Goal: Task Accomplishment & Management: Complete application form

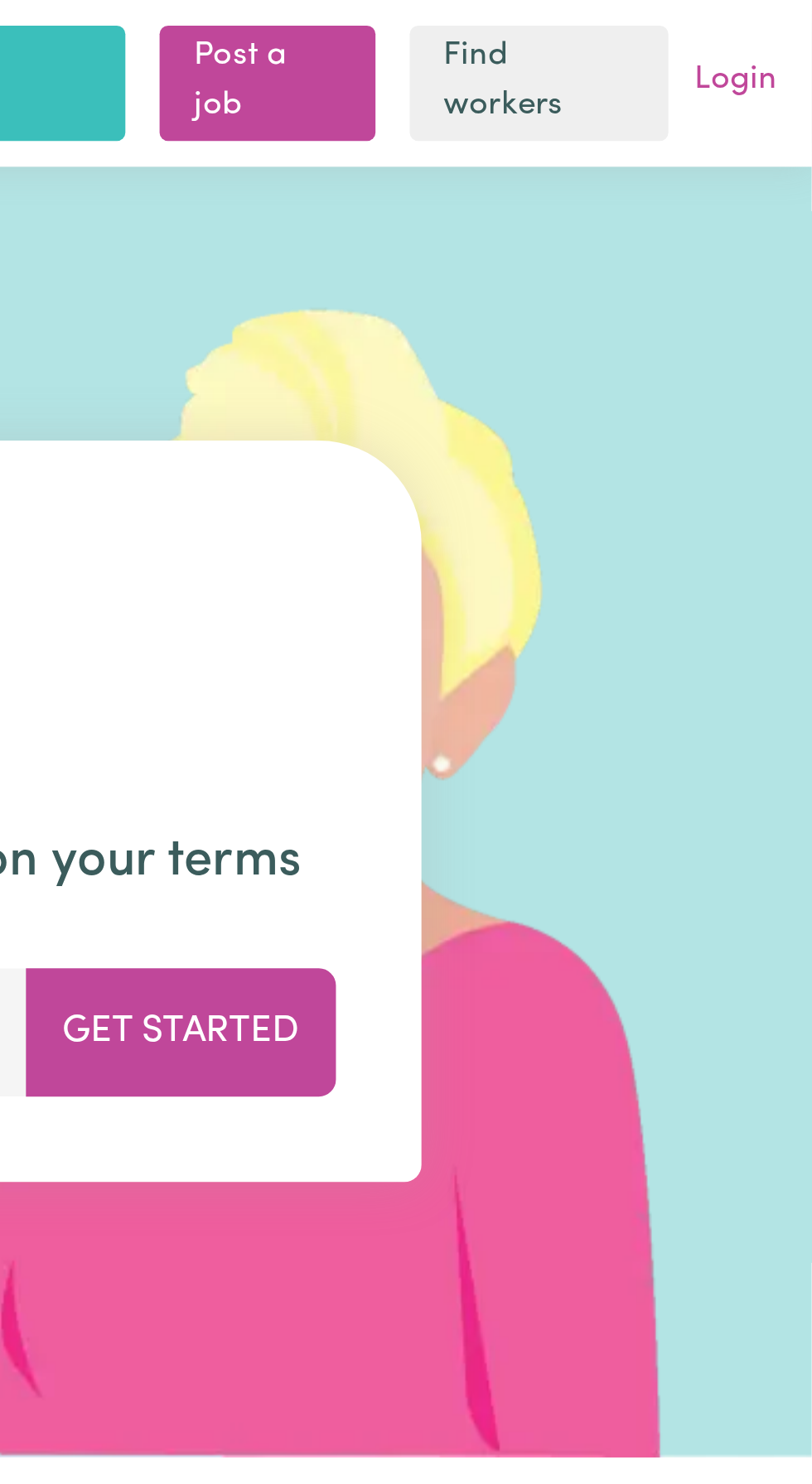
click at [792, 32] on link "Login" at bounding box center [781, 32] width 39 height 26
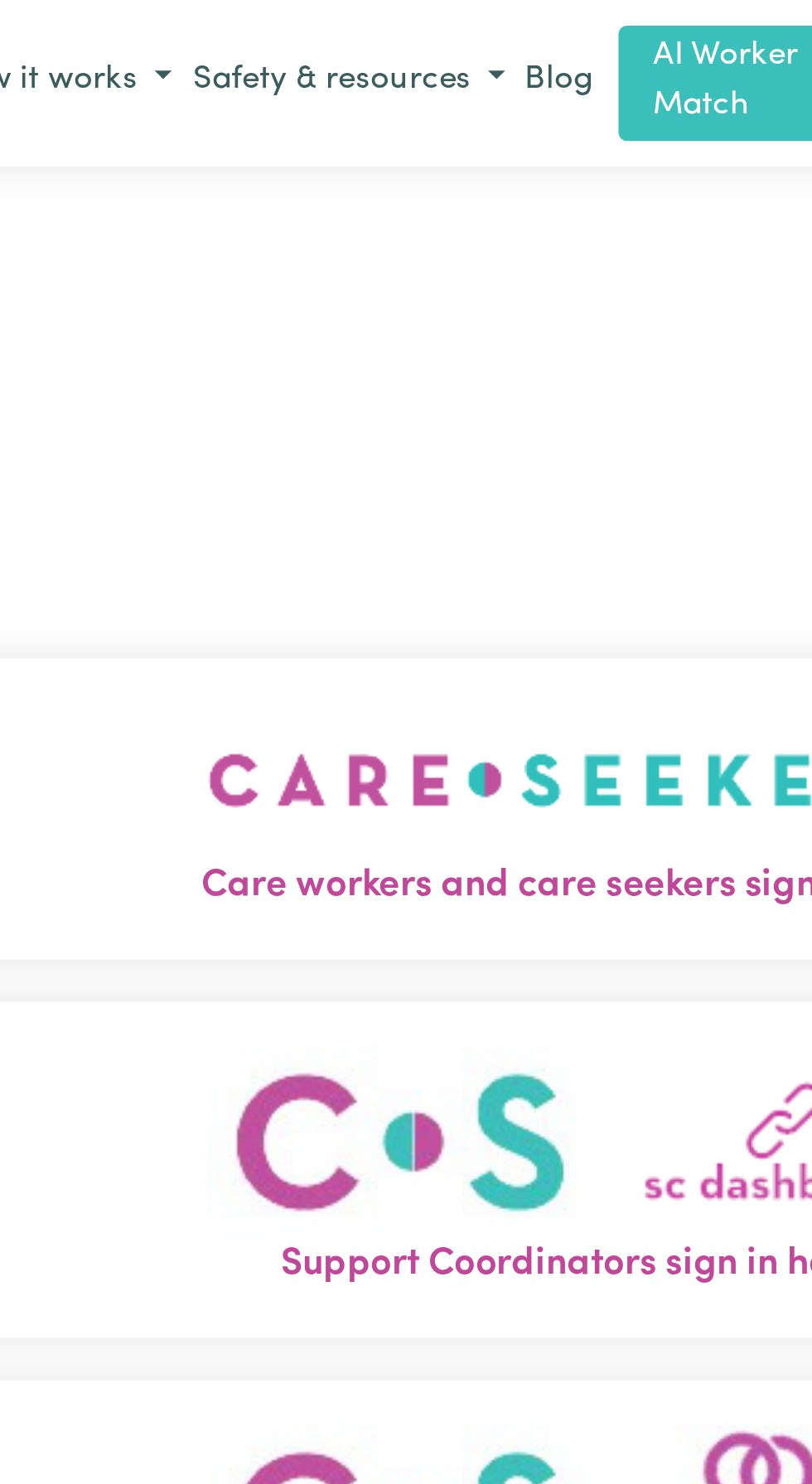
click at [374, 333] on img "Care workers and care seekers sign in here" at bounding box center [406, 303] width 283 height 61
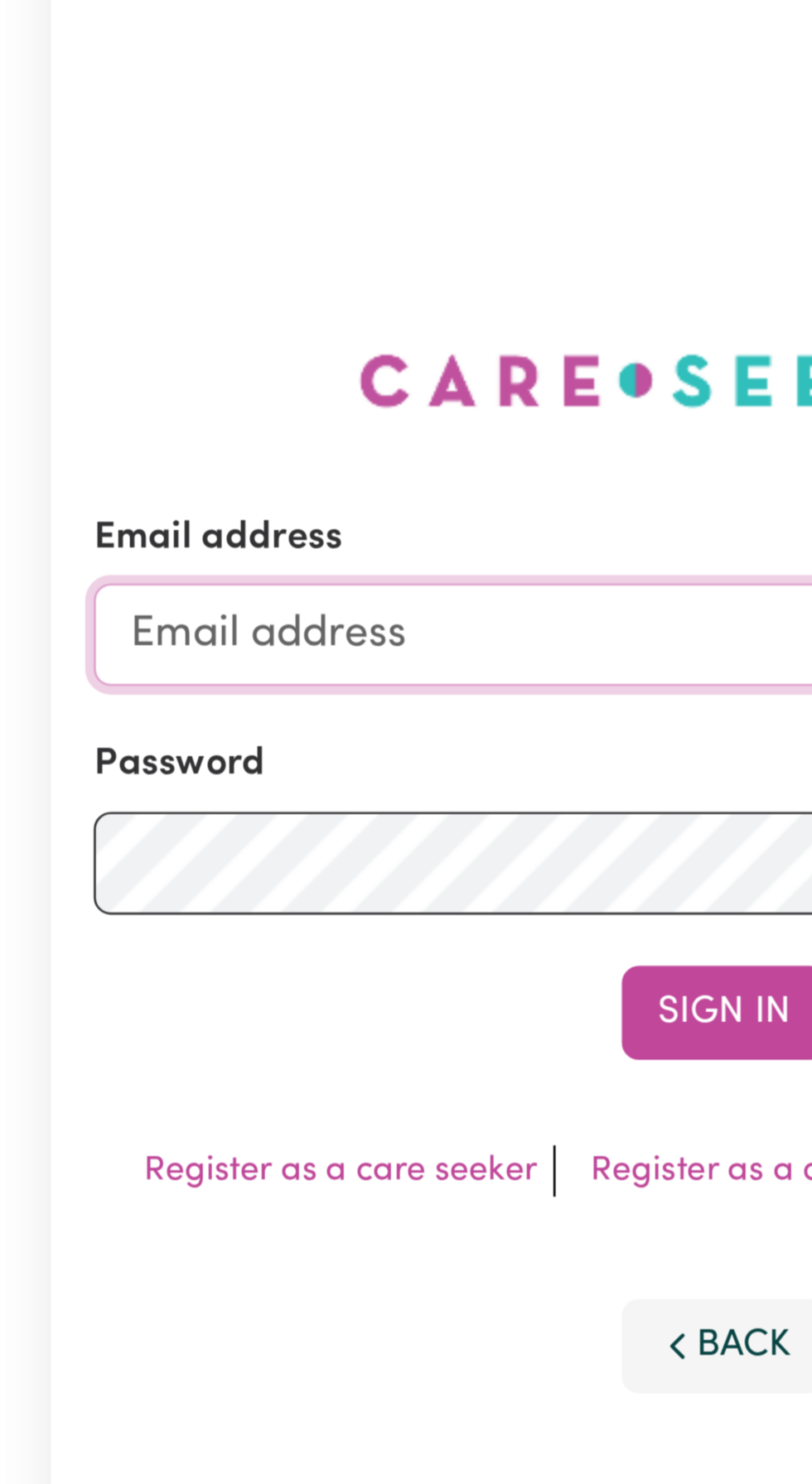
click at [305, 396] on input "Email address" at bounding box center [405, 376] width 488 height 40
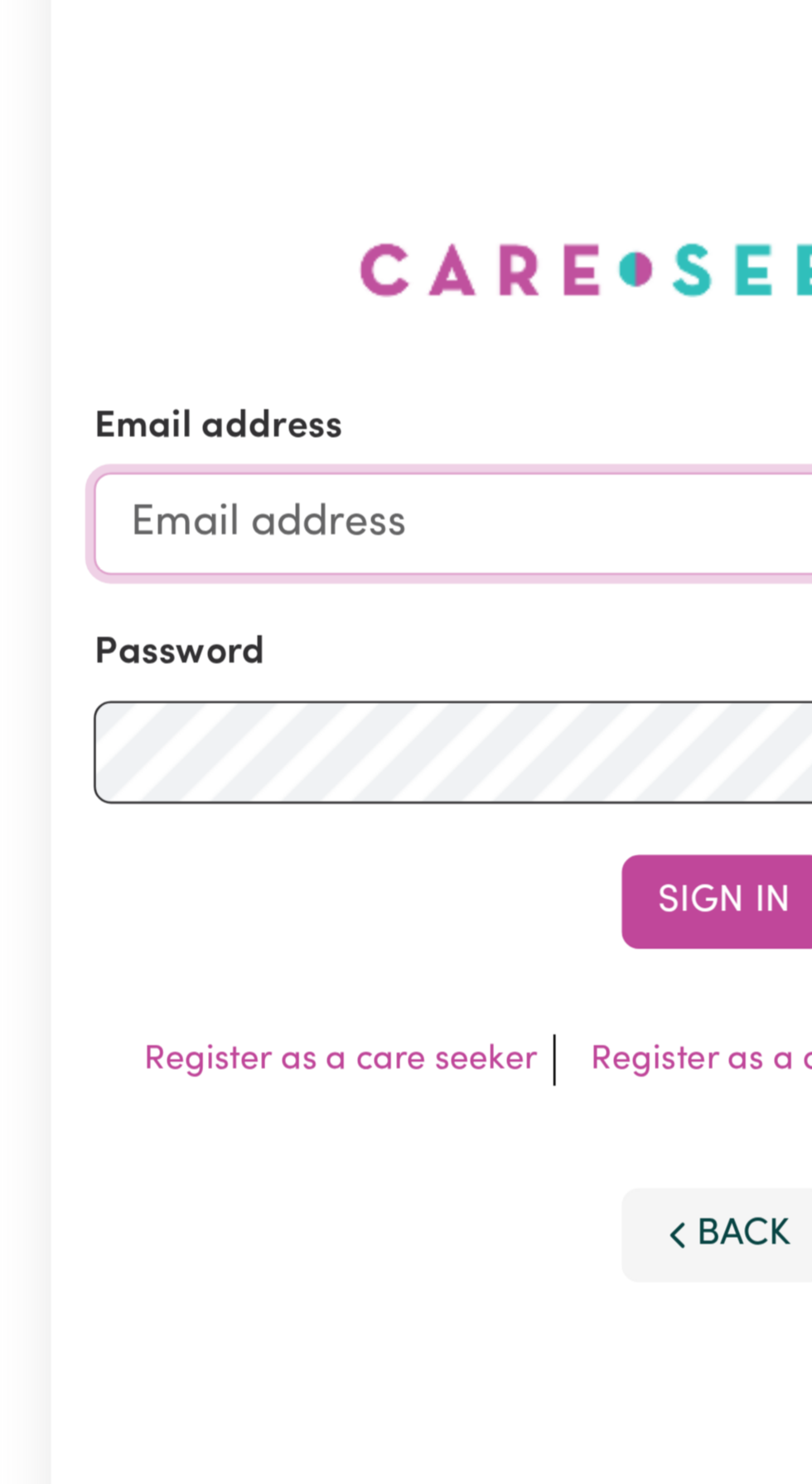
type input "[EMAIL_ADDRESS][DOMAIN_NAME]"
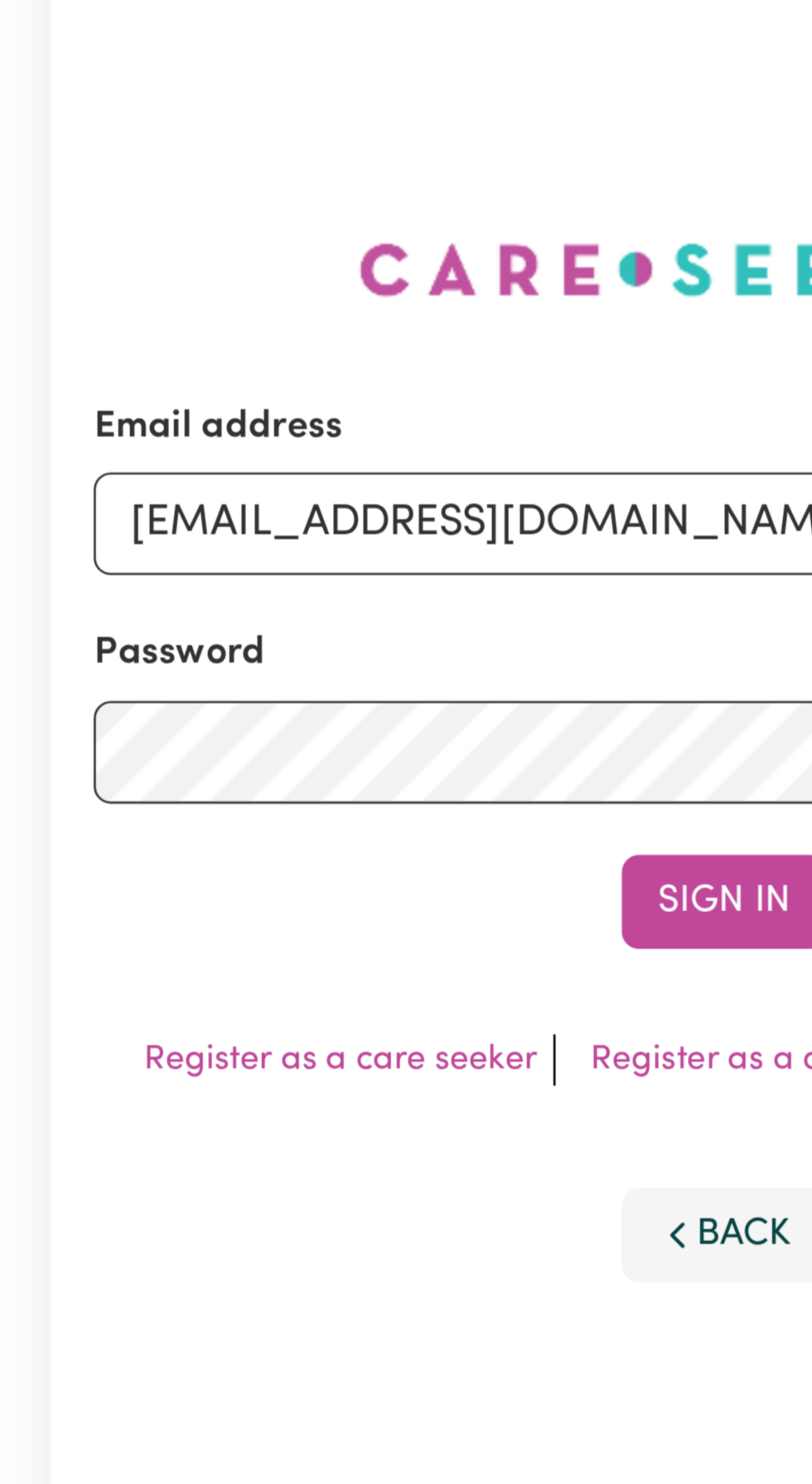
click at [366, 505] on button "Sign In" at bounding box center [406, 522] width 79 height 37
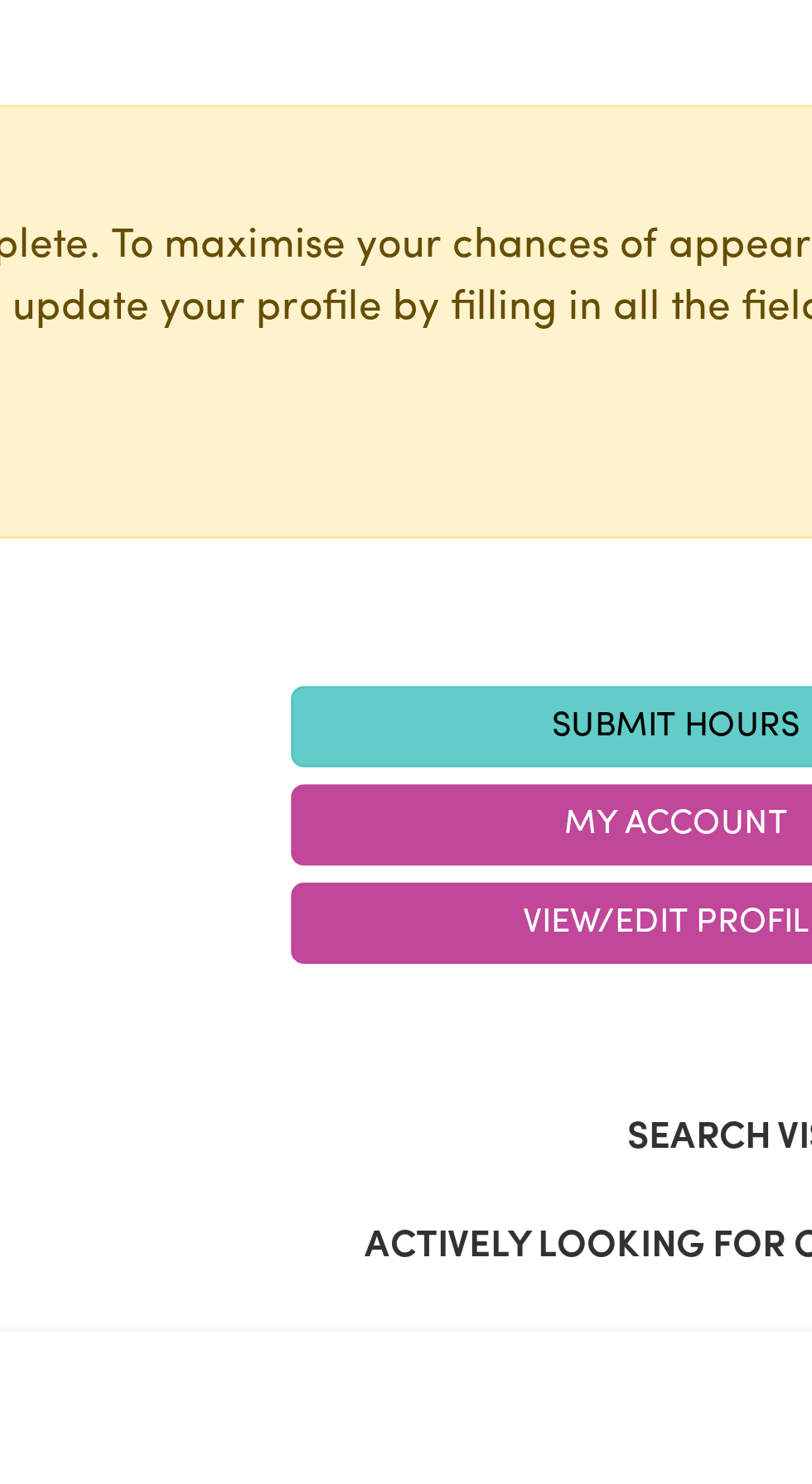
click at [560, 450] on link "Submit Hours" at bounding box center [554, 455] width 298 height 32
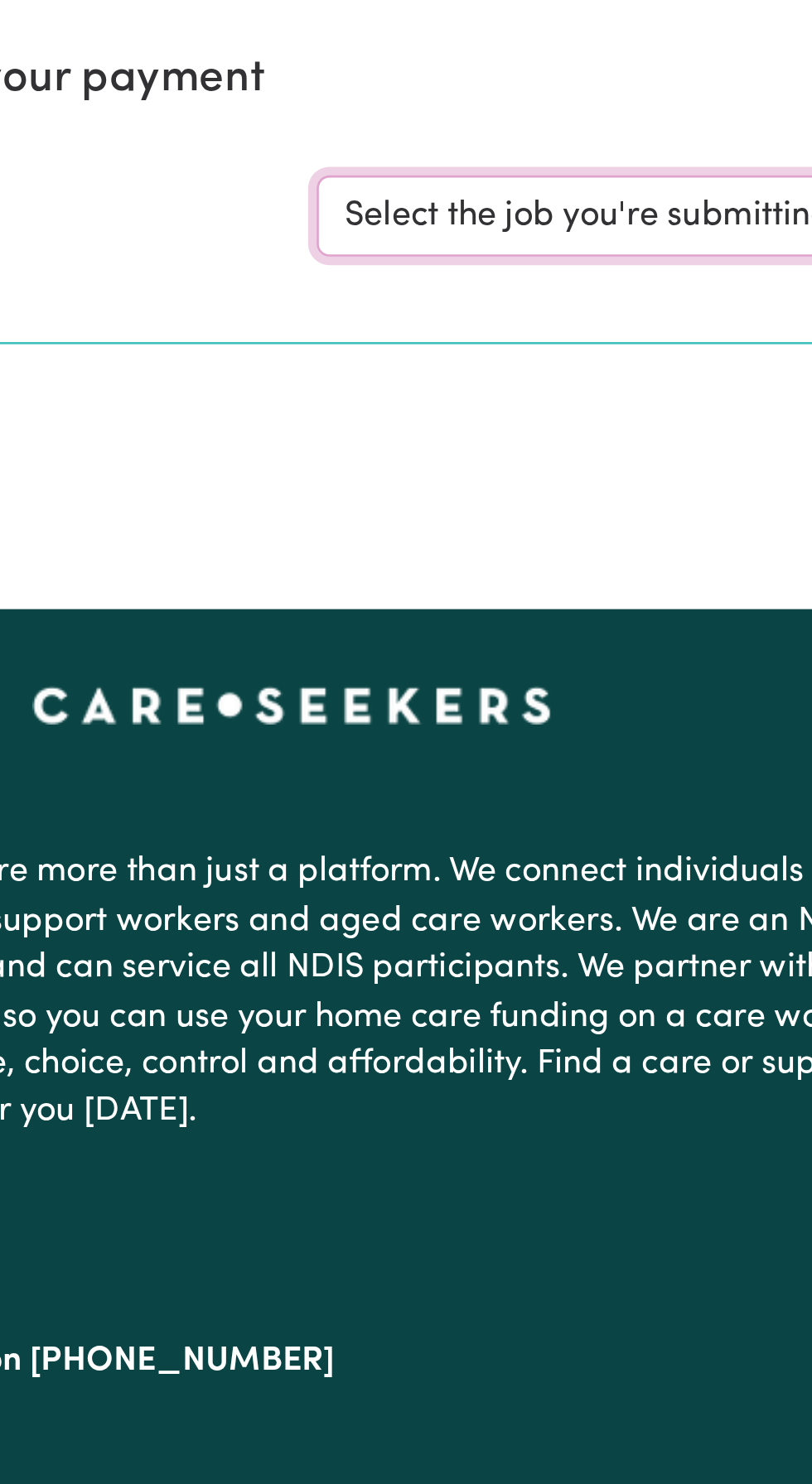
click at [562, 254] on select "Select the job you're submitting hours for... [[PERSON_NAME]] Support and Compa…" at bounding box center [608, 257] width 386 height 32
select select "10224"
click at [415, 241] on select "Select the job you're submitting hours for... [[PERSON_NAME]] Support and Compa…" at bounding box center [608, 257] width 386 height 32
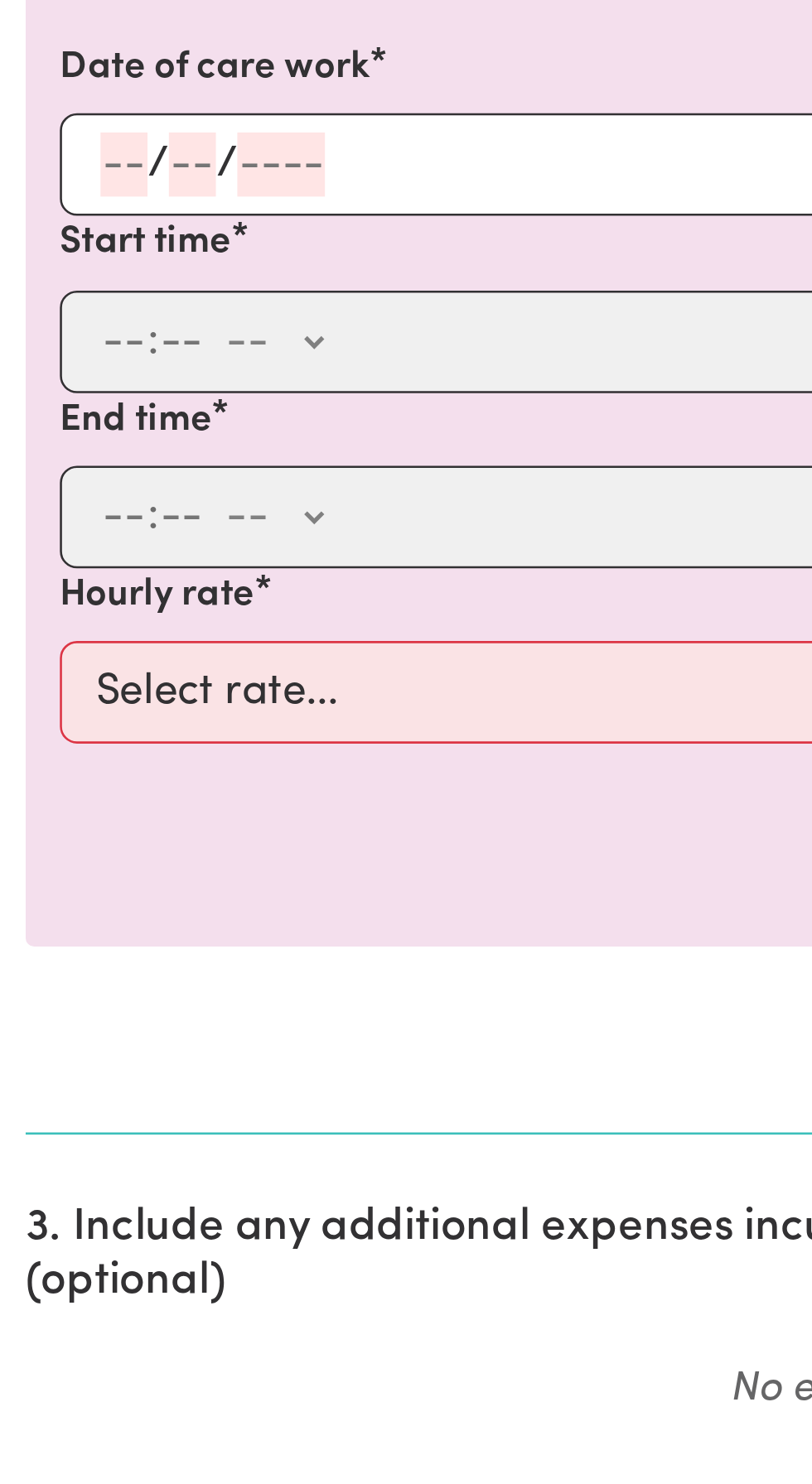
click at [48, 616] on input "number" at bounding box center [47, 621] width 18 height 25
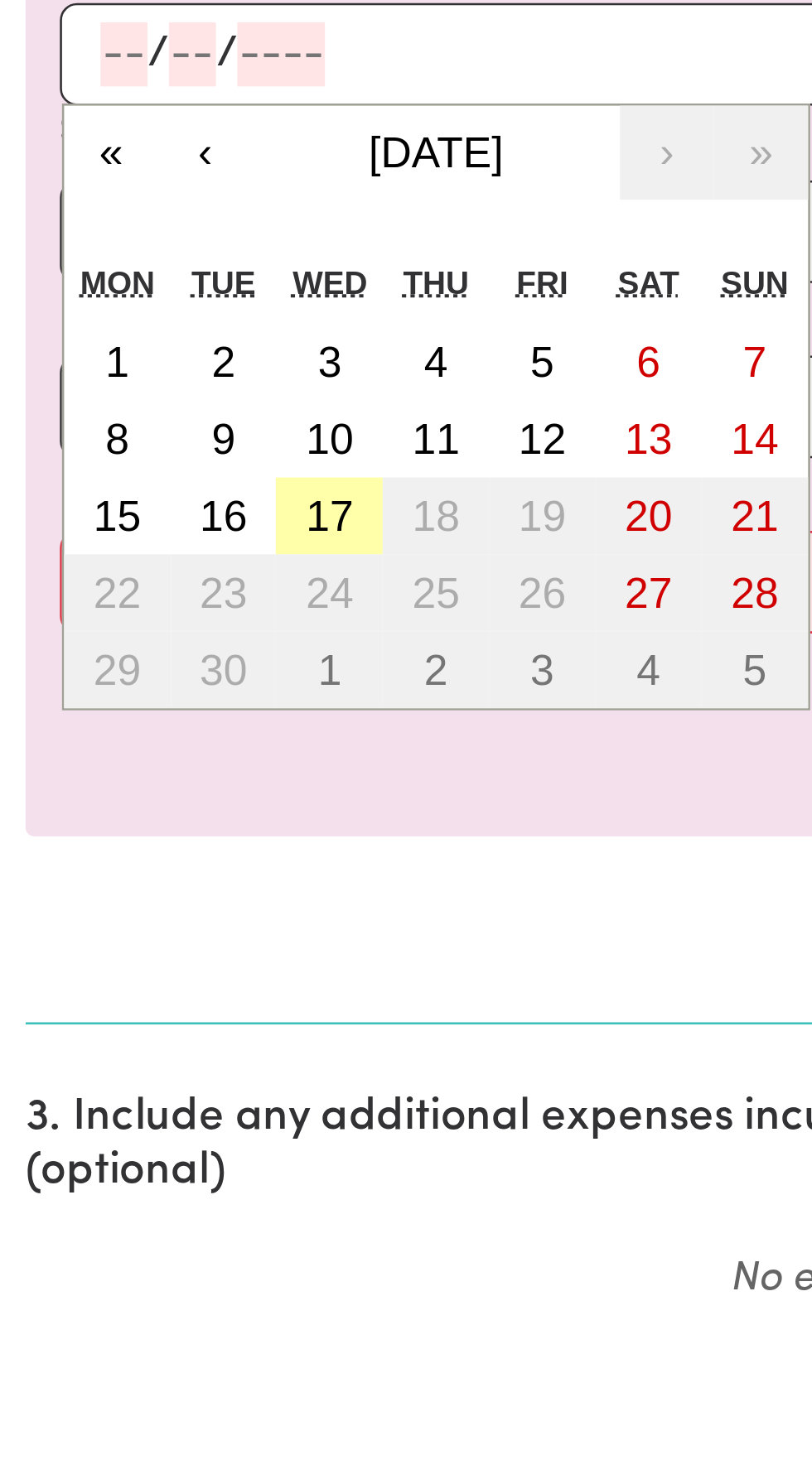
click at [130, 803] on abbr "17" at bounding box center [128, 800] width 18 height 18
type input "[DATE]"
type input "17"
type input "9"
type input "2025"
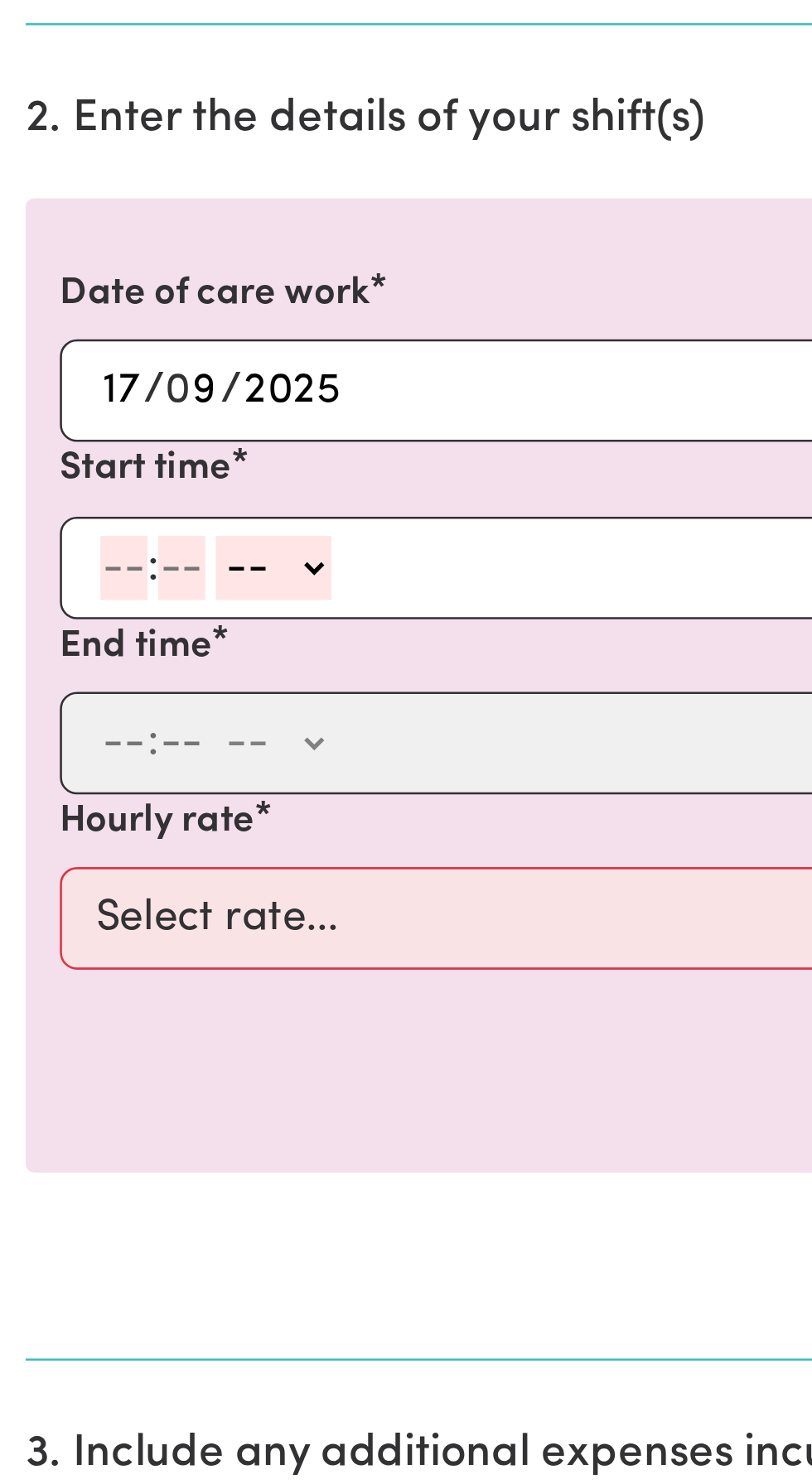
click at [46, 687] on input "number" at bounding box center [47, 691] width 18 height 25
type input "9"
type input "30"
click at [113, 695] on select "-- AM PM" at bounding box center [101, 691] width 45 height 25
select select "am"
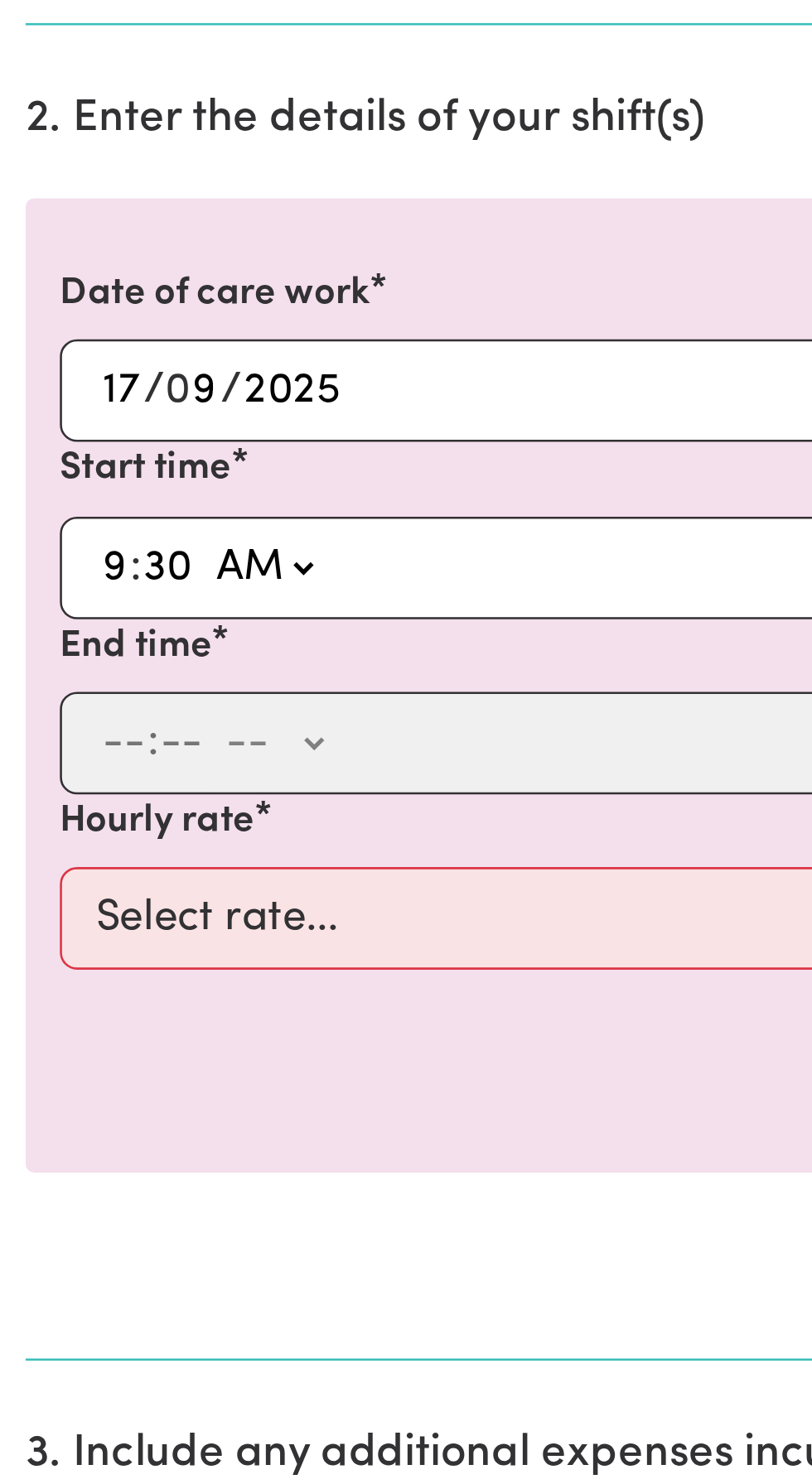
click at [79, 679] on select "-- AM PM" at bounding box center [101, 691] width 45 height 25
type input "09:30"
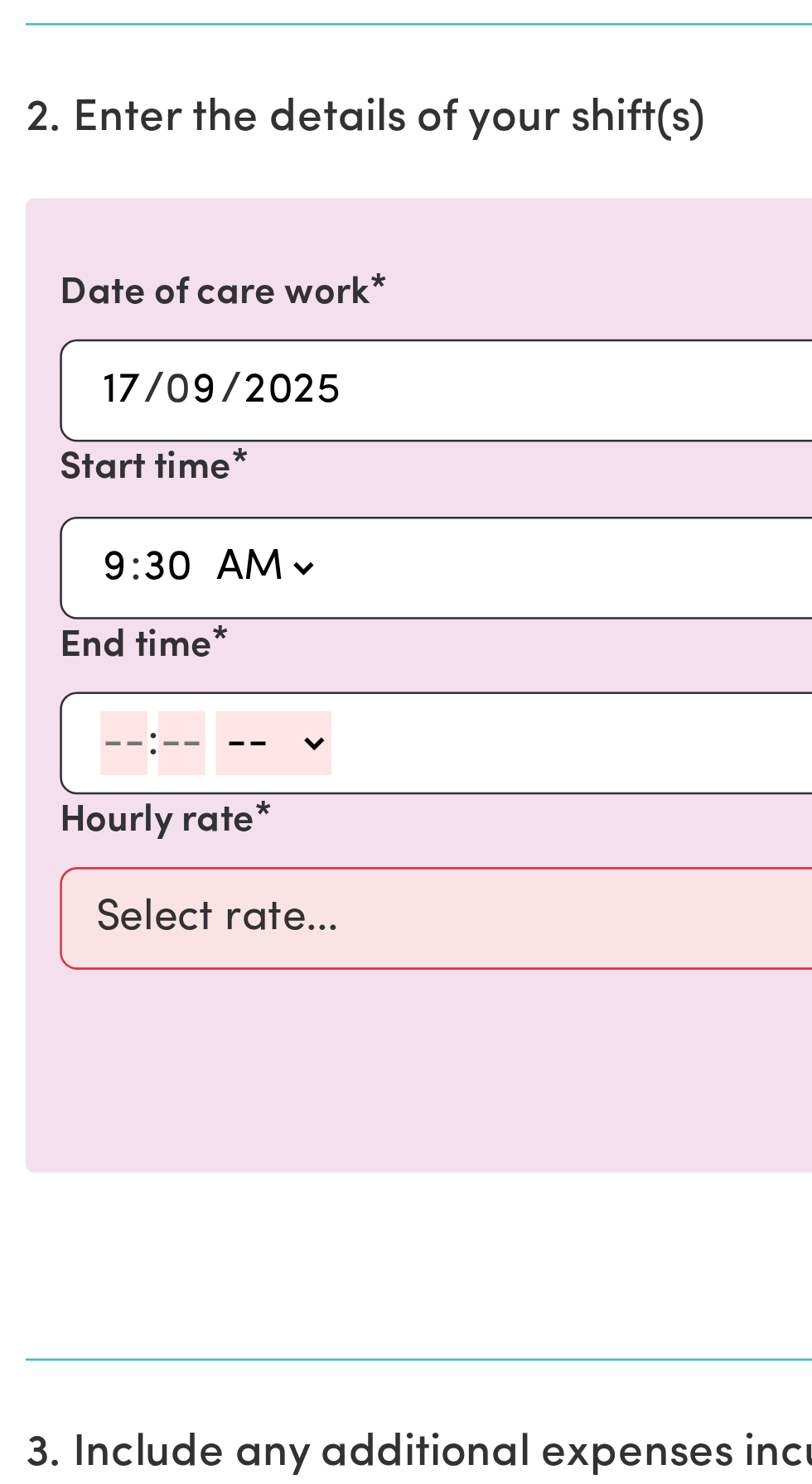
click at [45, 752] on input "number" at bounding box center [47, 758] width 18 height 25
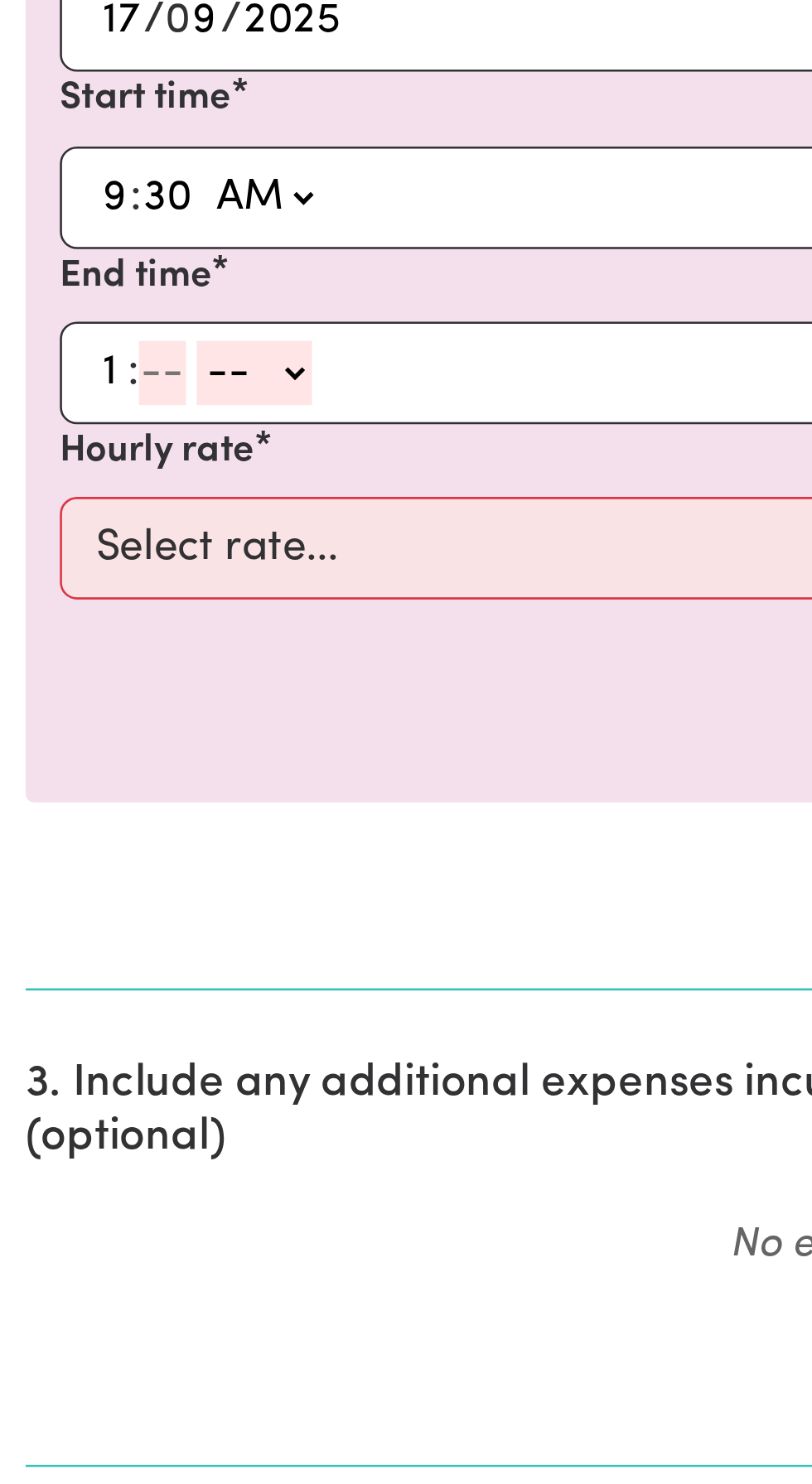
type input "1"
click at [66, 762] on input "number" at bounding box center [62, 758] width 18 height 25
type input "30"
click at [113, 756] on select "-- AM PM" at bounding box center [101, 758] width 45 height 25
select select "pm"
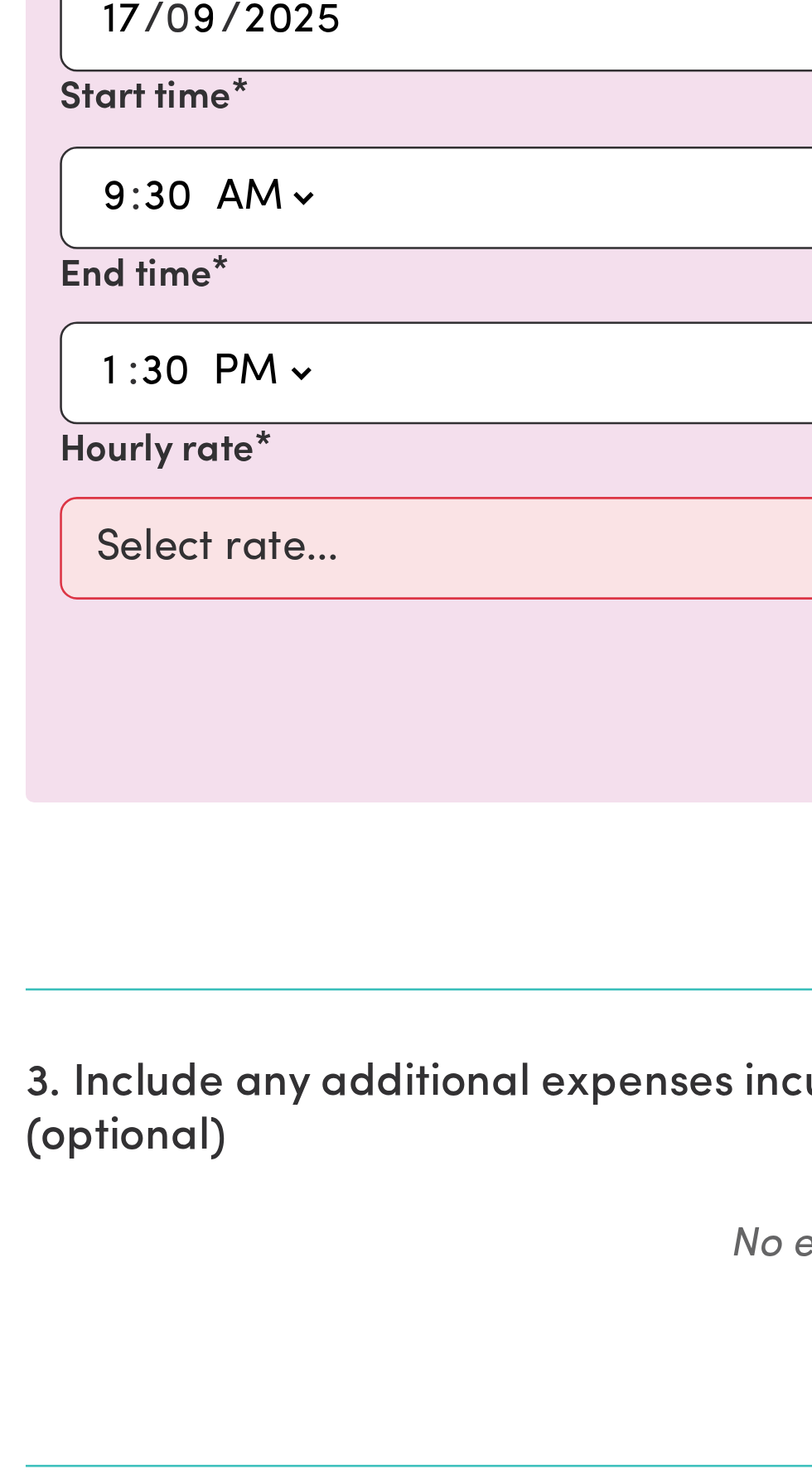
click at [79, 746] on select "-- AM PM" at bounding box center [101, 758] width 45 height 25
type input "13:30"
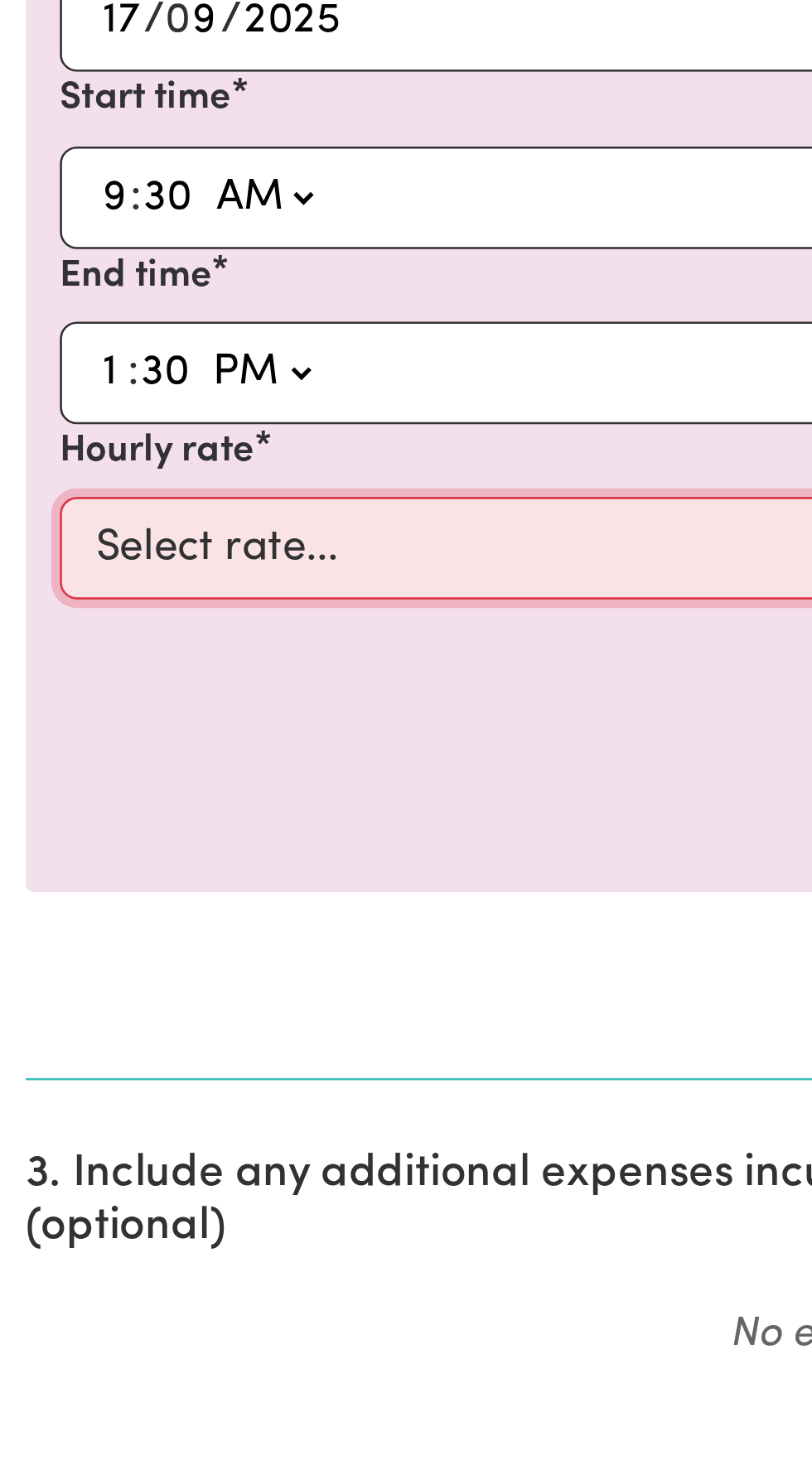
click at [124, 824] on select "Select rate... $49.12 (Weekday)" at bounding box center [406, 827] width 766 height 40
select select "49.12-Weekday"
click at [23, 807] on select "Select rate... $49.12 (Weekday)" at bounding box center [406, 827] width 766 height 40
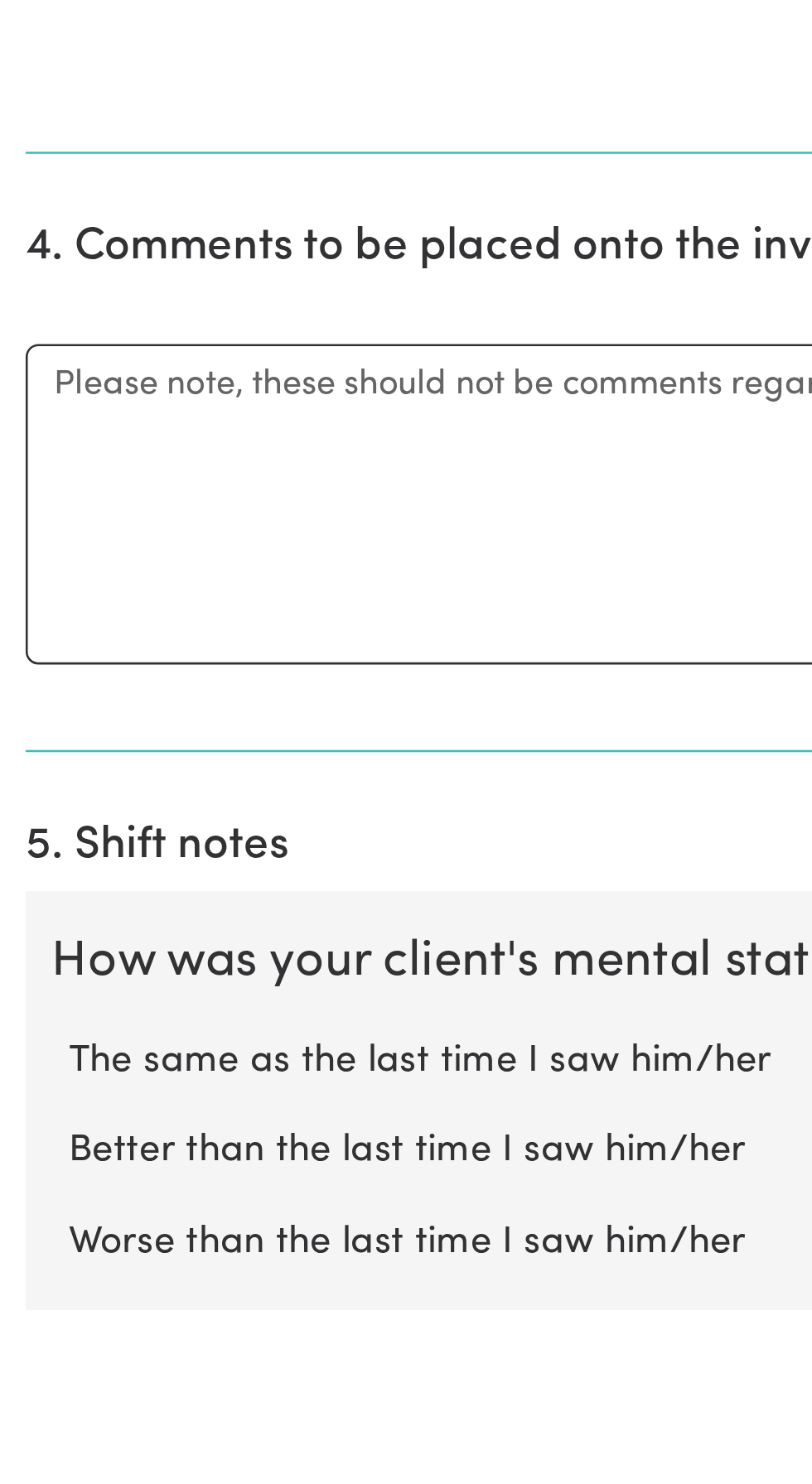
scroll to position [182, 0]
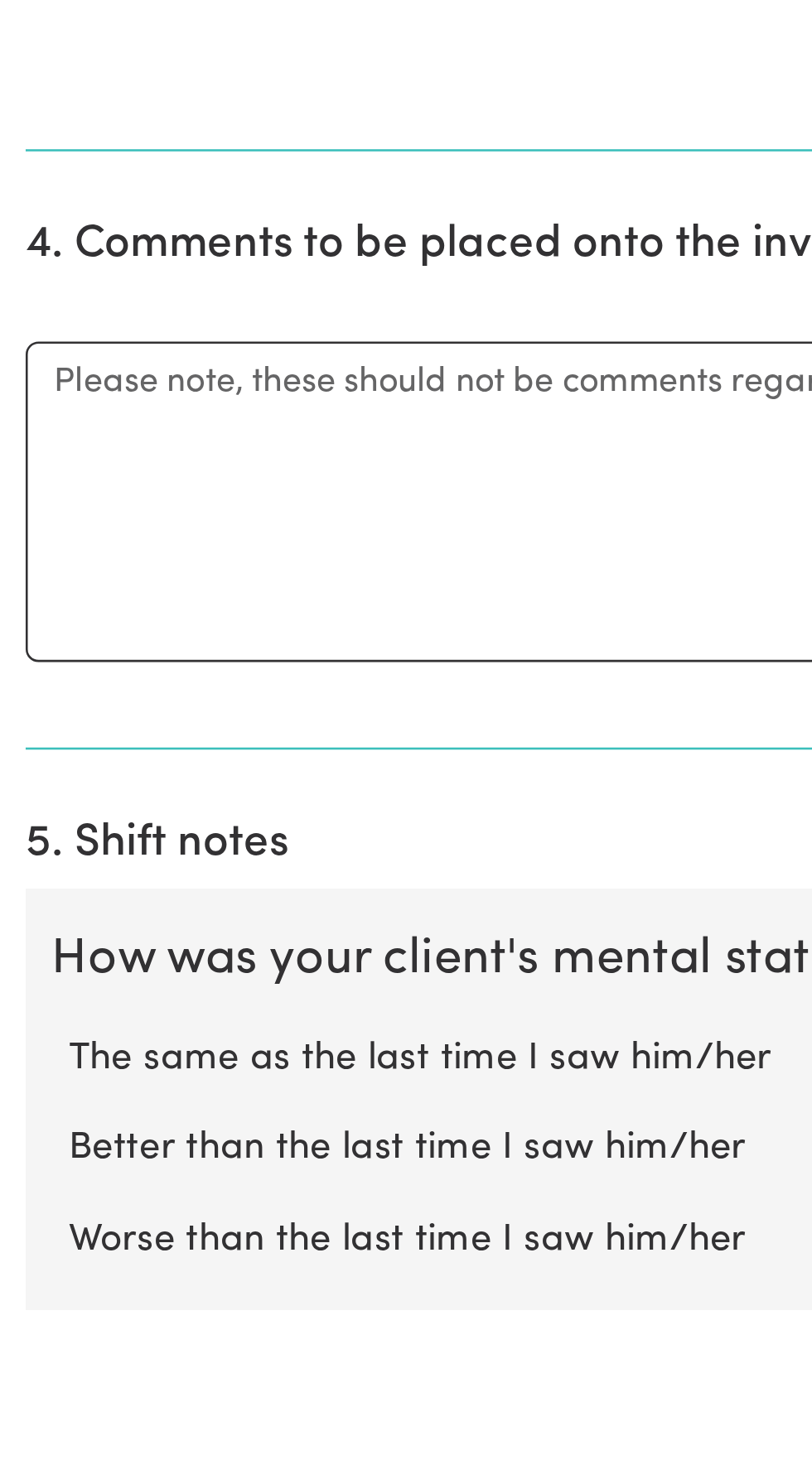
click at [89, 1484] on label "Not applicable" at bounding box center [406, 1493] width 759 height 22
click at [27, 1482] on input "Not applicable" at bounding box center [26, 1481] width 1 height 1
radio input "true"
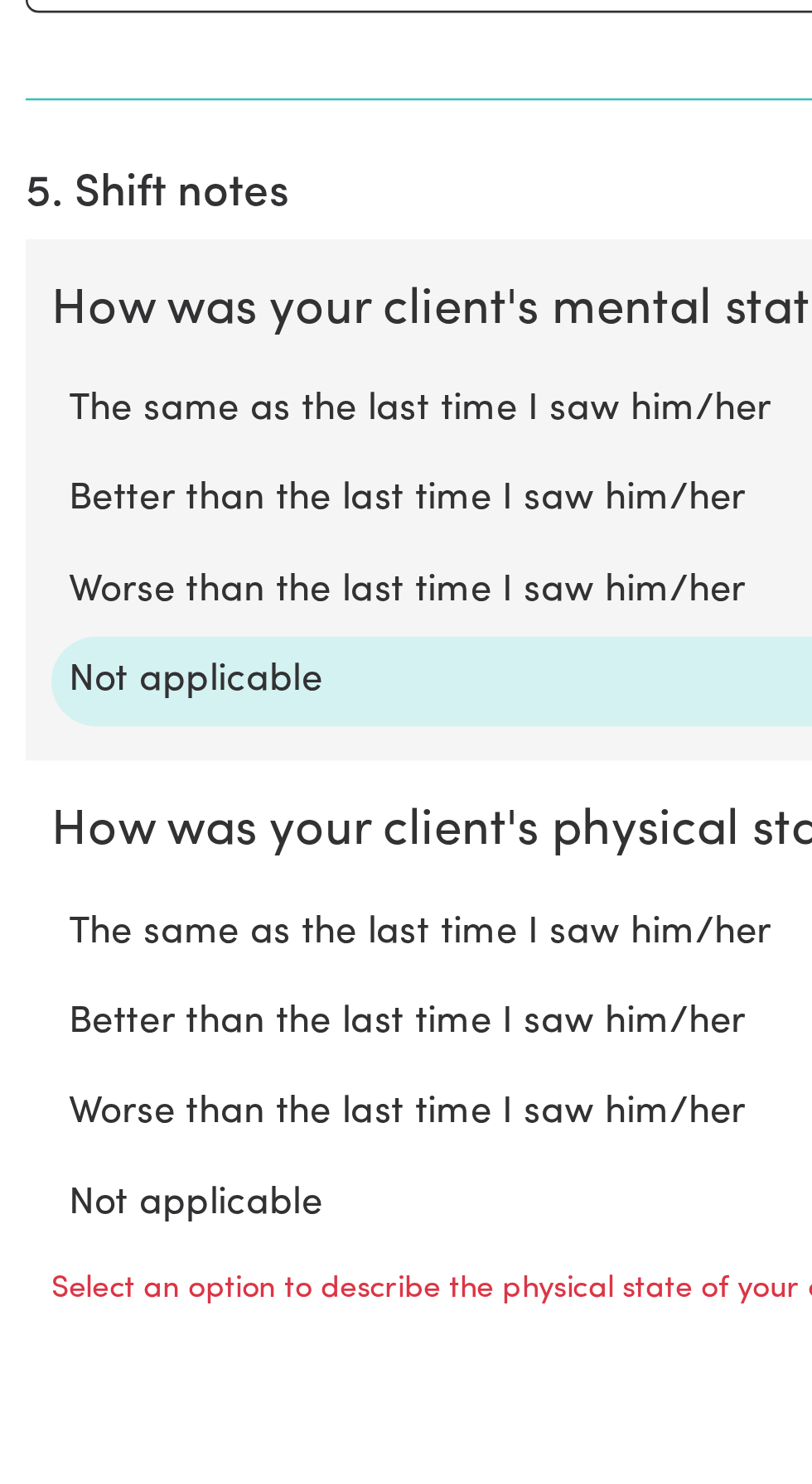
scroll to position [435, 0]
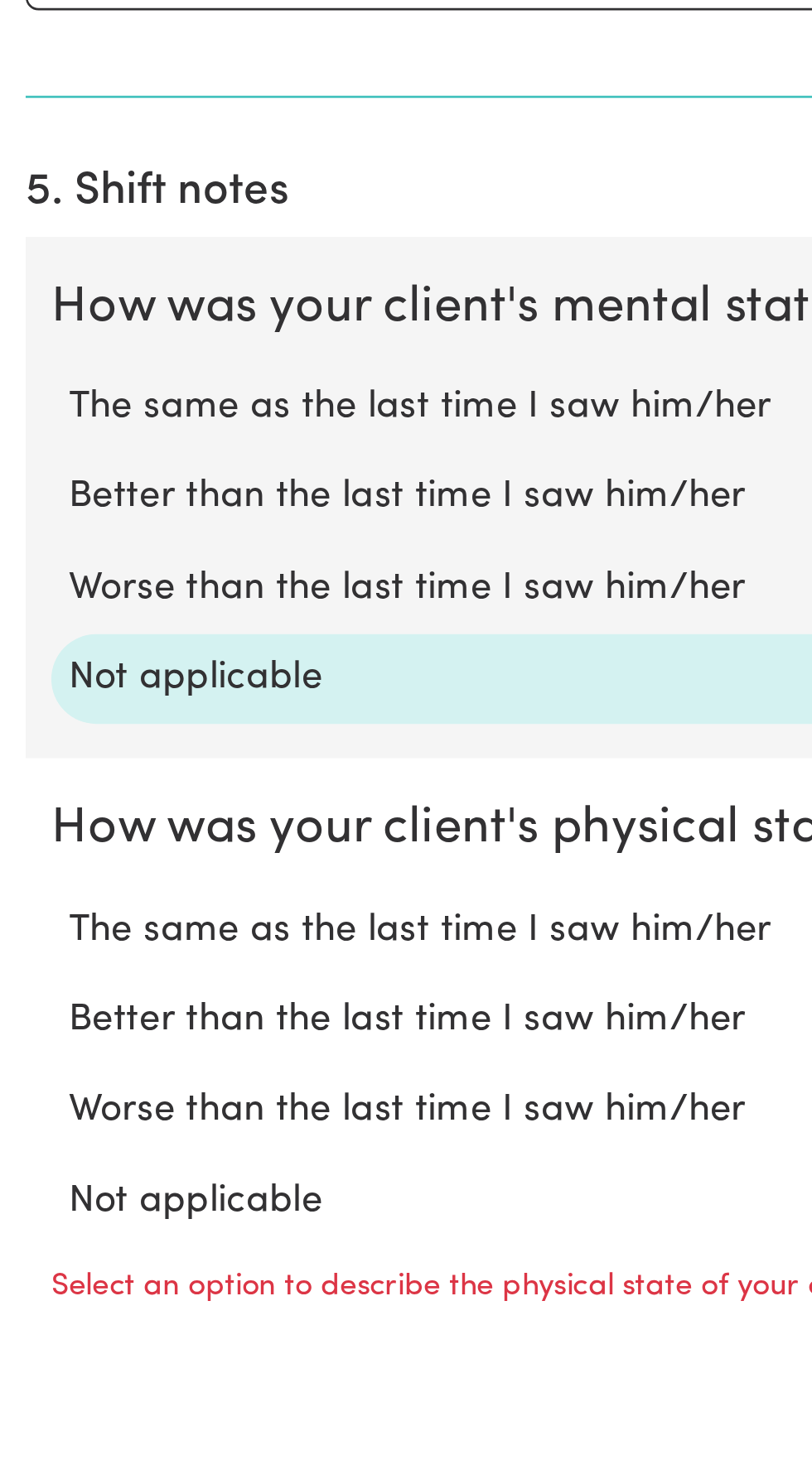
click at [93, 1442] on label "Not applicable" at bounding box center [406, 1443] width 759 height 22
click at [27, 1433] on input "Not applicable" at bounding box center [26, 1432] width 1 height 1
radio input "true"
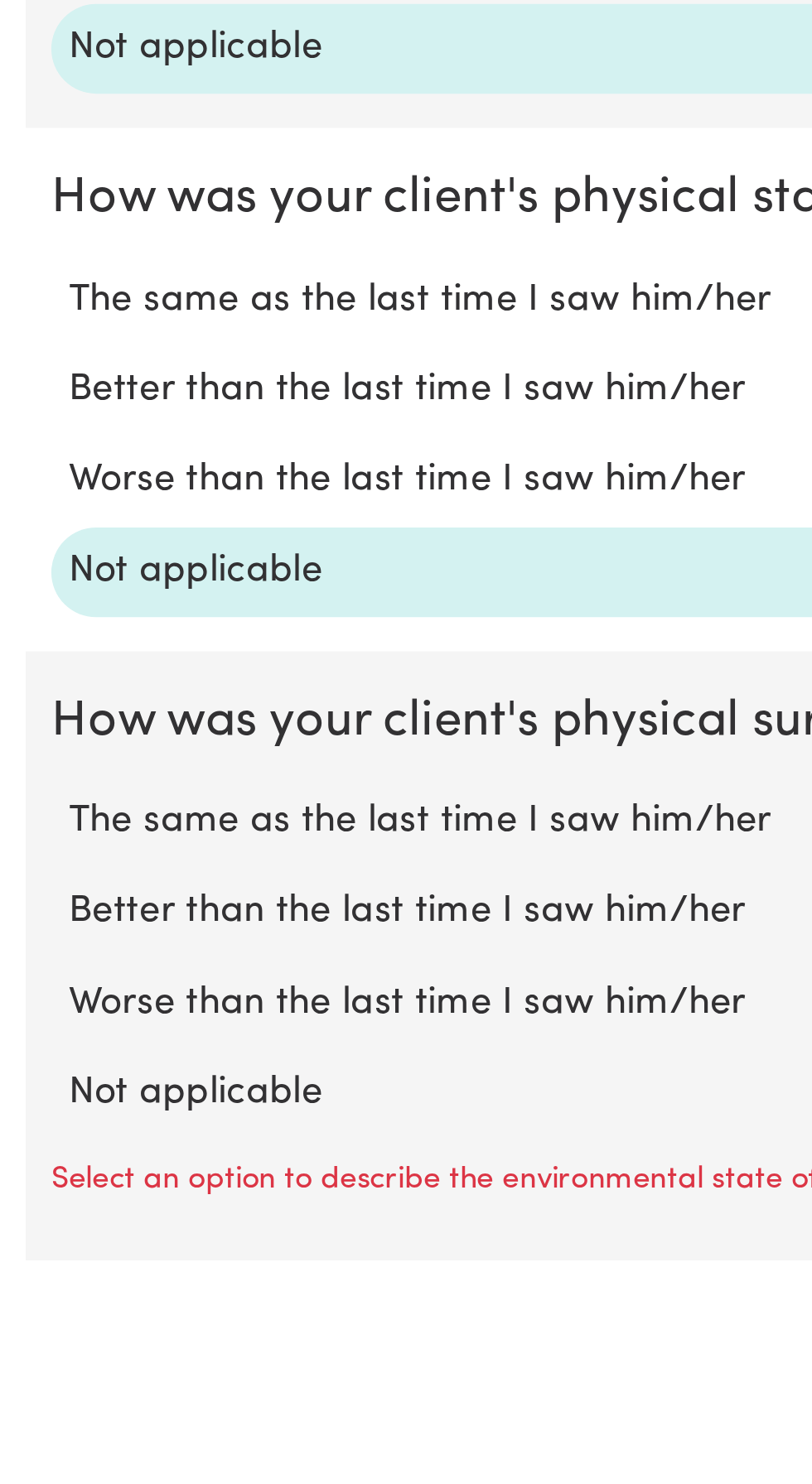
scroll to position [680, 0]
click at [103, 1406] on label "Not applicable" at bounding box center [406, 1400] width 759 height 22
click at [27, 1389] on input "Not applicable" at bounding box center [26, 1388] width 1 height 1
radio input "true"
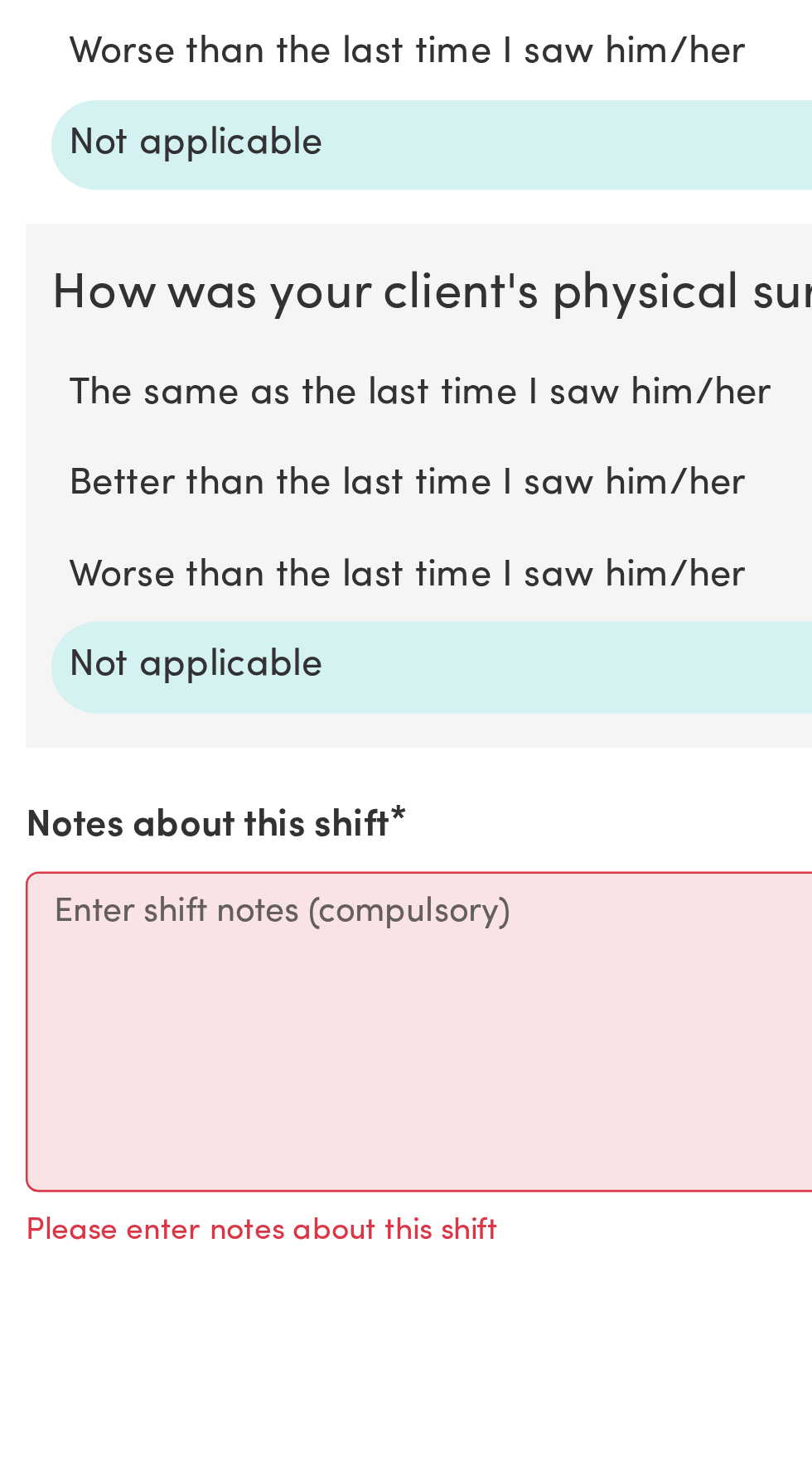
scroll to position [851, 0]
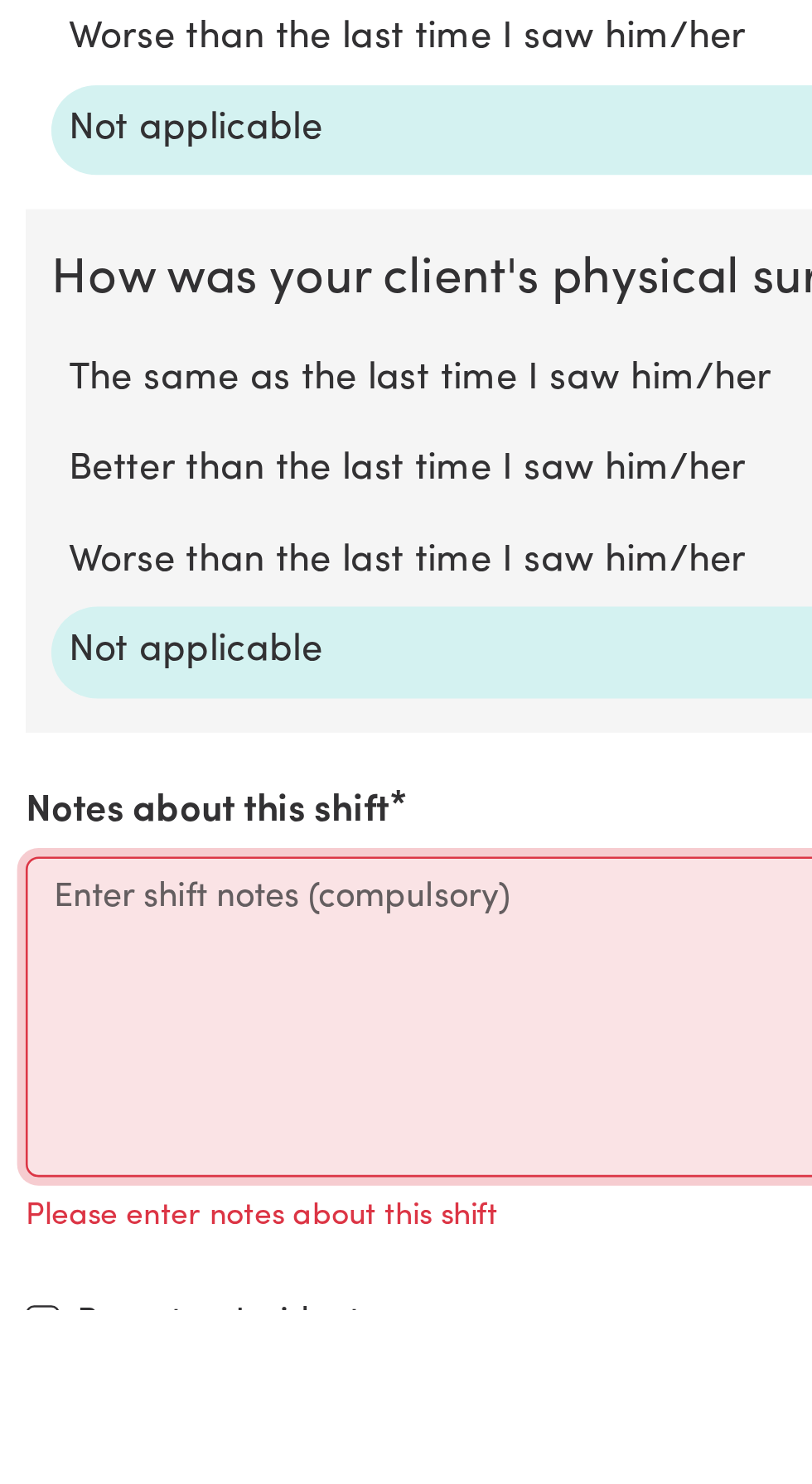
click at [62, 1316] on textarea "Notes about this shift" at bounding box center [406, 1371] width 791 height 125
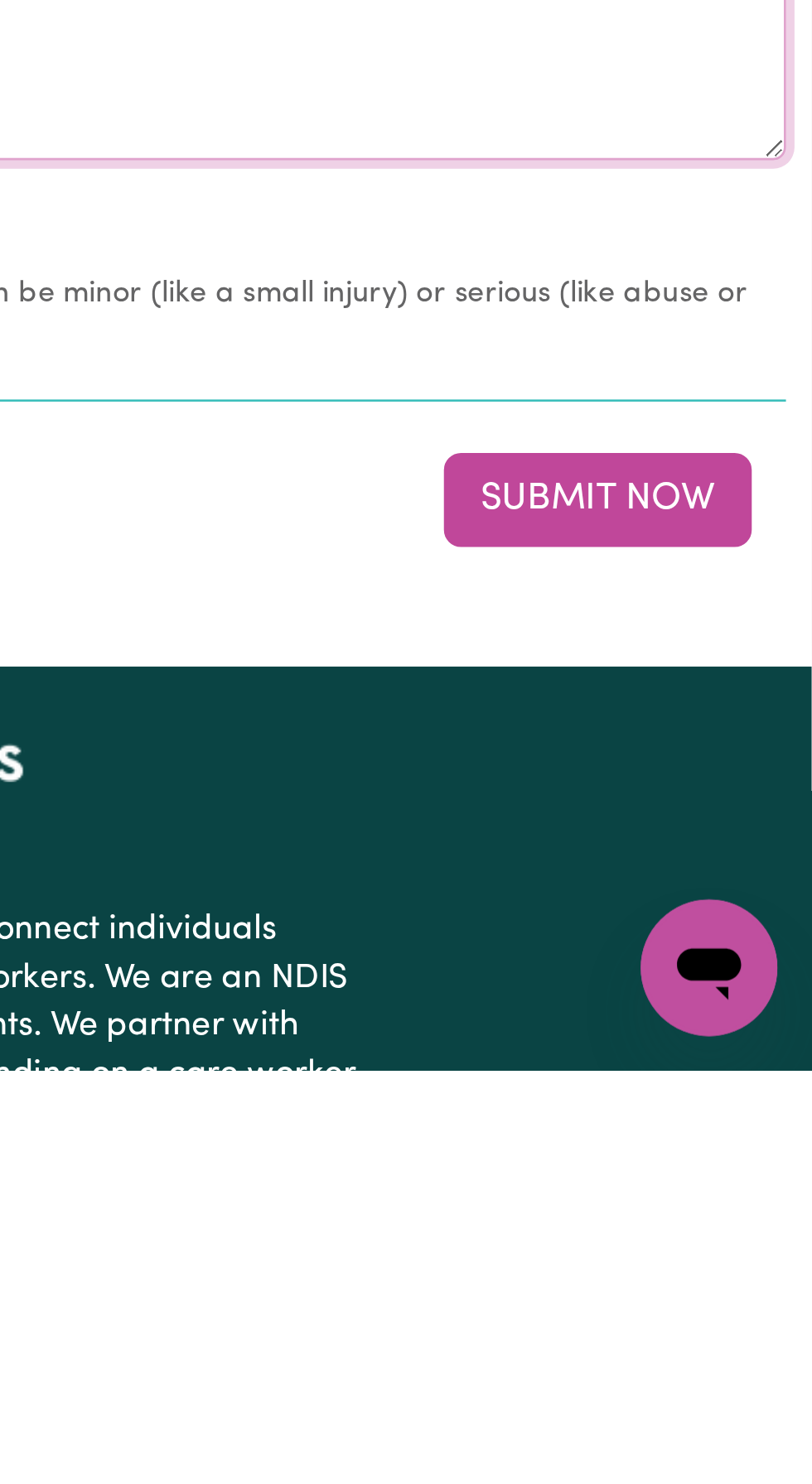
scroll to position [1153, 0]
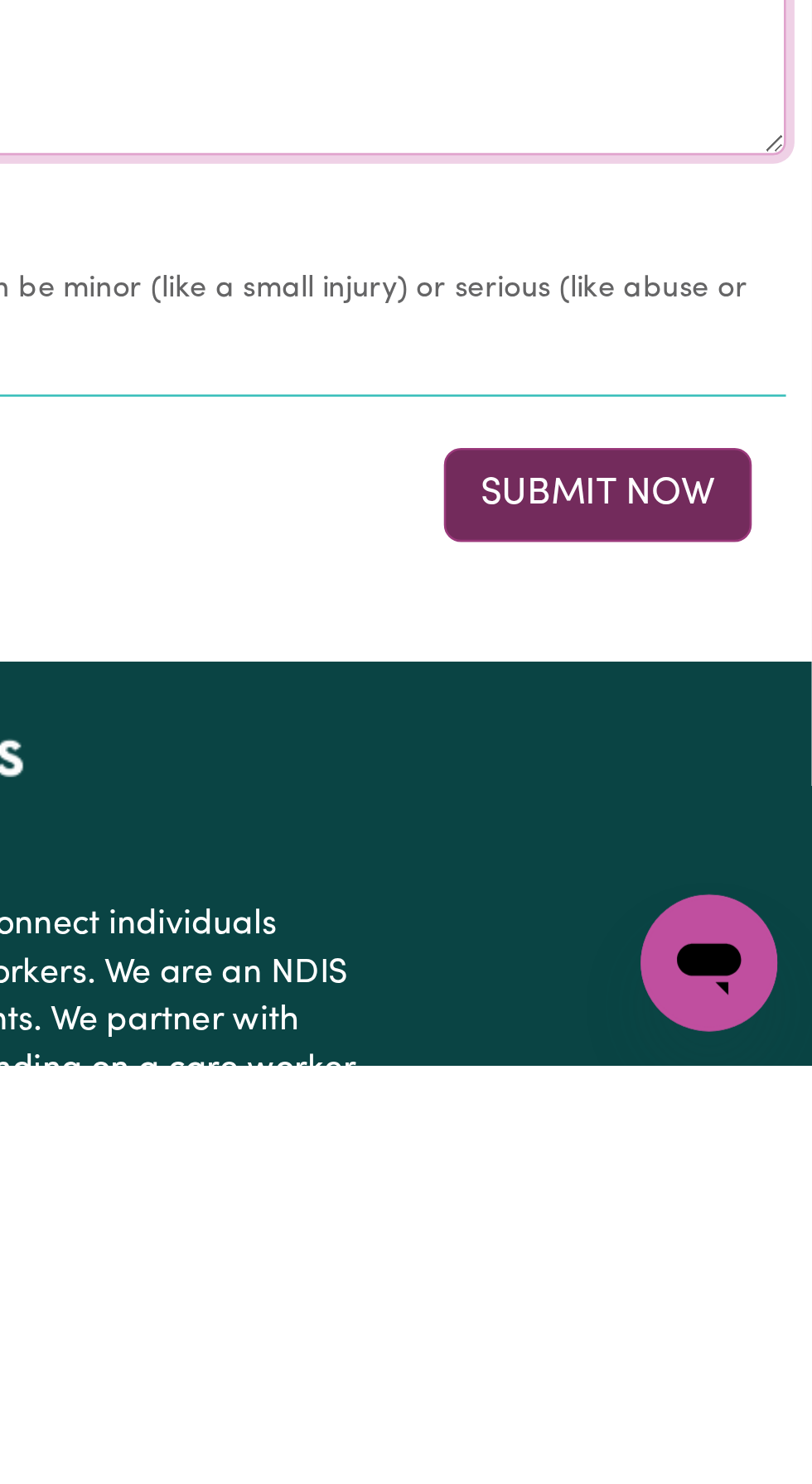
type textarea "Picked [PERSON_NAME] up to assist him with his [DEMOGRAPHIC_DATA] work at the A…"
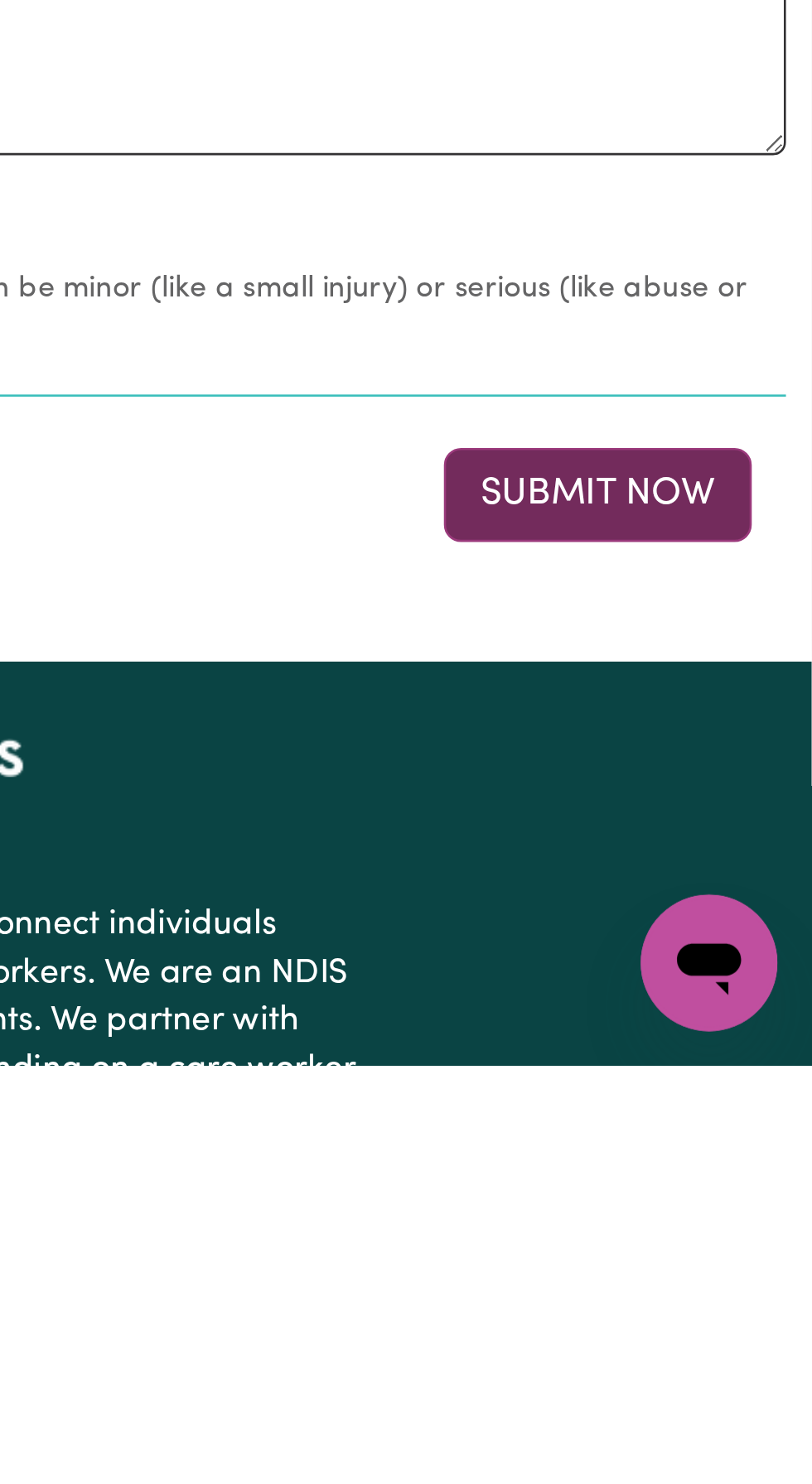
click at [718, 1265] on button "Submit Now" at bounding box center [729, 1262] width 120 height 37
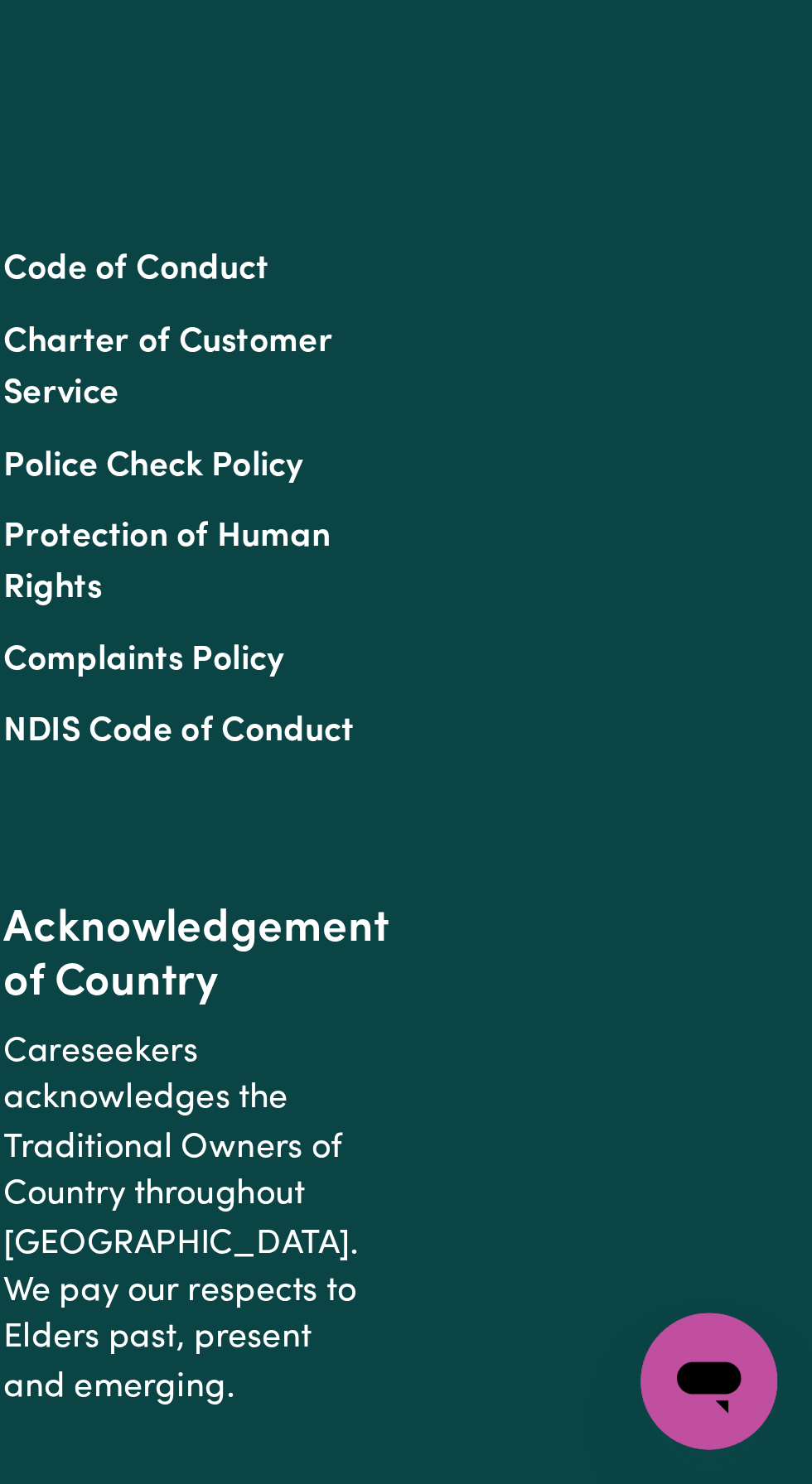
scroll to position [0, 0]
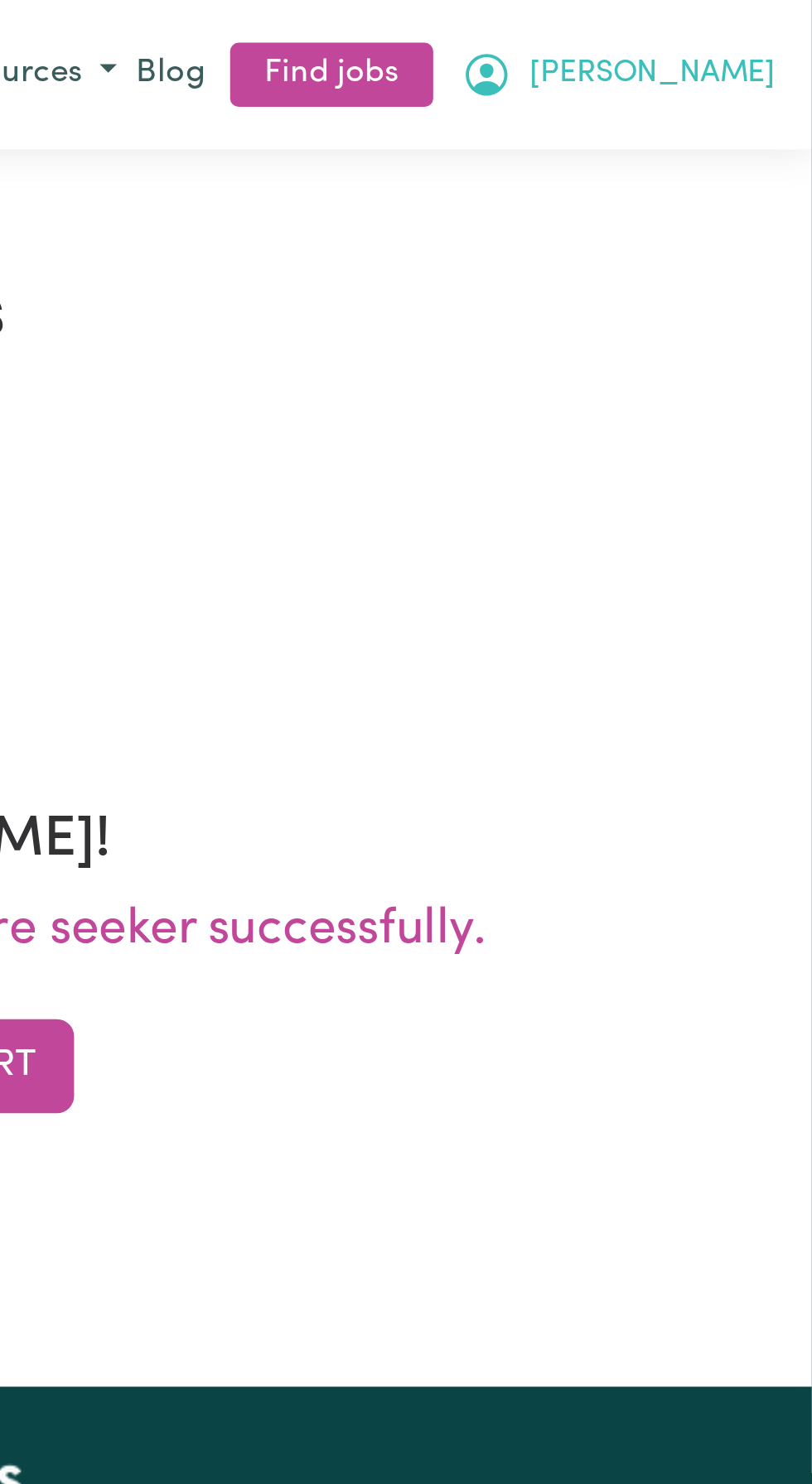
click at [790, 23] on span "[PERSON_NAME]" at bounding box center [750, 29] width 95 height 18
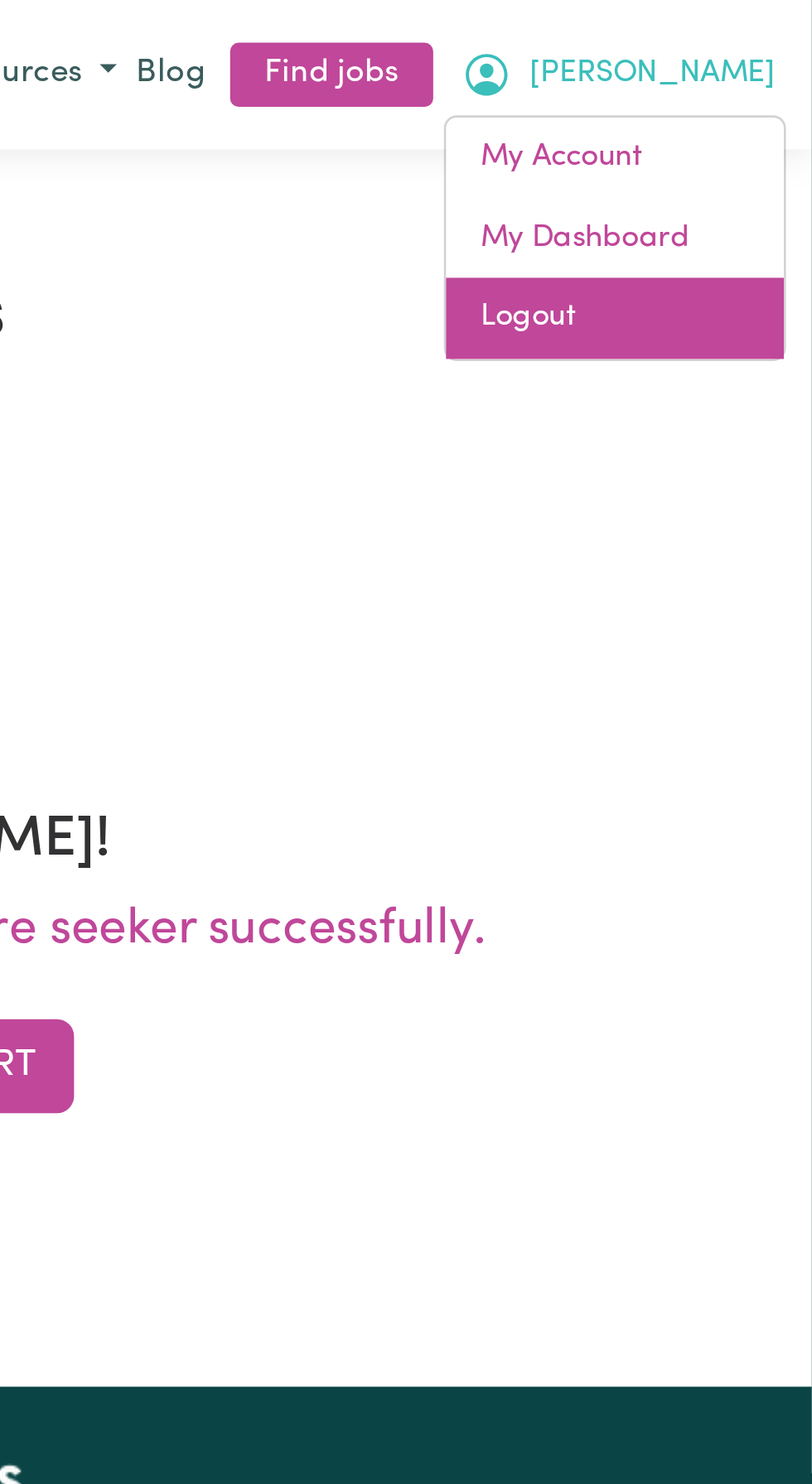
click at [704, 127] on link "Logout" at bounding box center [735, 124] width 131 height 32
